Goal: Entertainment & Leisure: Consume media (video, audio)

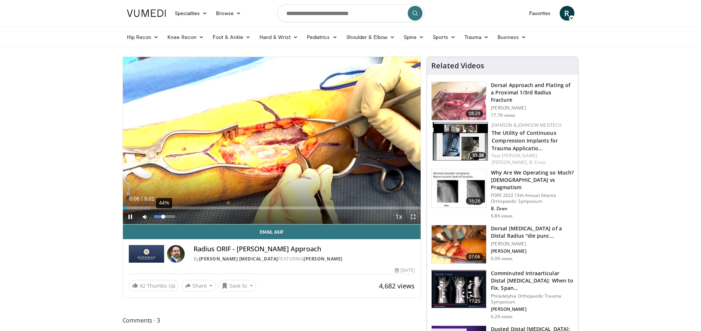
drag, startPoint x: 173, startPoint y: 217, endPoint x: 163, endPoint y: 217, distance: 9.2
click at [163, 217] on div "Volume Level" at bounding box center [158, 217] width 9 height 3
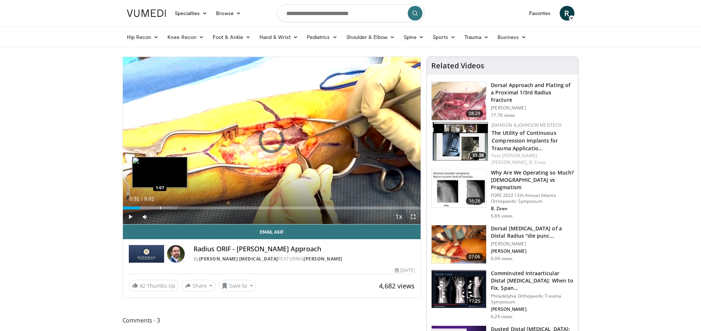
click at [160, 207] on div "Progress Bar" at bounding box center [160, 208] width 1 height 3
click at [178, 208] on div "Progress Bar" at bounding box center [178, 208] width 1 height 3
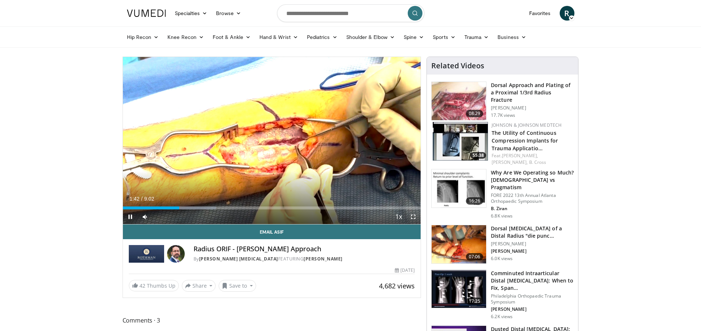
click at [188, 210] on div "Current Time 1:42 / Duration 9:02 Pause Skip Backward Skip Forward Mute 39% Loa…" at bounding box center [272, 217] width 298 height 15
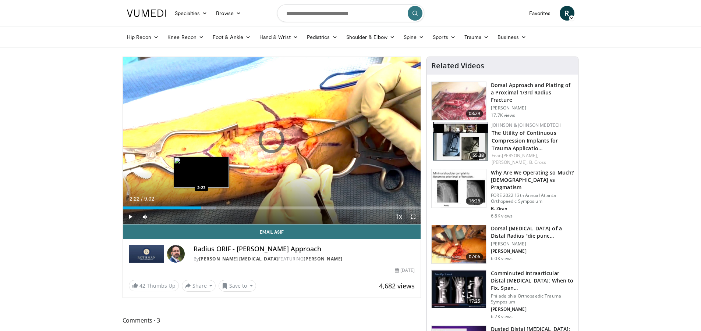
click at [202, 207] on div "Progress Bar" at bounding box center [202, 208] width 1 height 3
click at [191, 208] on div "Progress Bar" at bounding box center [191, 208] width 1 height 3
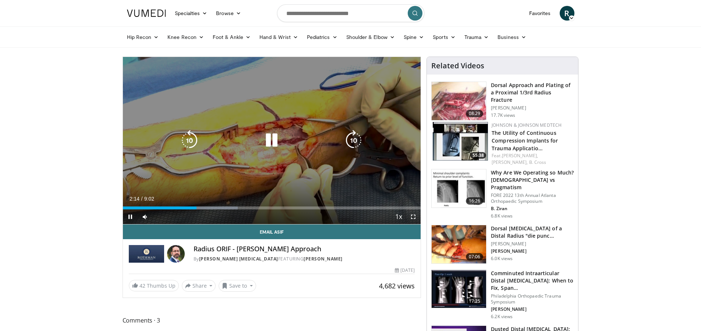
click at [271, 139] on icon "Video Player" at bounding box center [271, 140] width 21 height 21
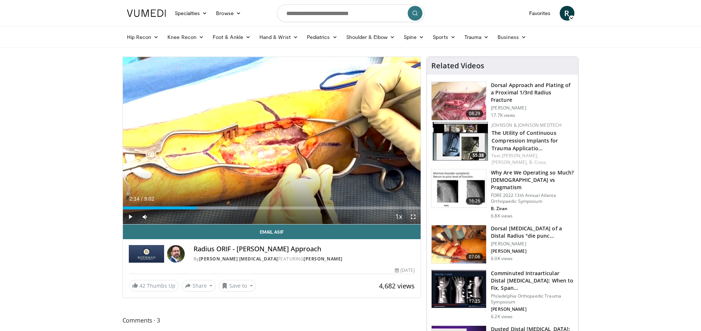
click at [273, 150] on div "10 seconds Tap to unmute" at bounding box center [272, 140] width 298 height 167
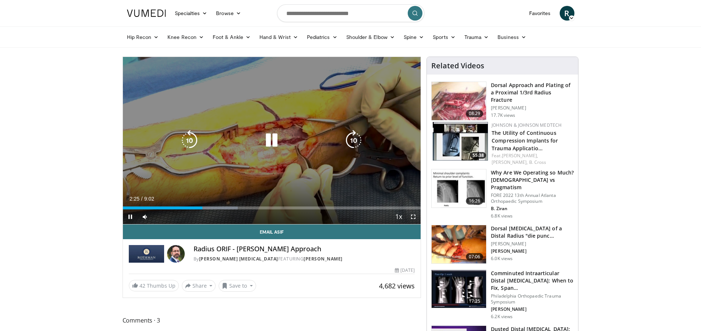
click at [270, 148] on icon "Video Player" at bounding box center [271, 140] width 21 height 21
